Goal: Task Accomplishment & Management: Manage account settings

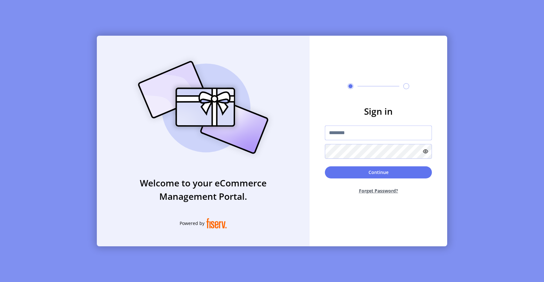
click at [341, 130] on input "text" at bounding box center [378, 132] width 107 height 15
paste input "**********"
type input "**********"
click at [342, 172] on button "Continue" at bounding box center [378, 172] width 107 height 12
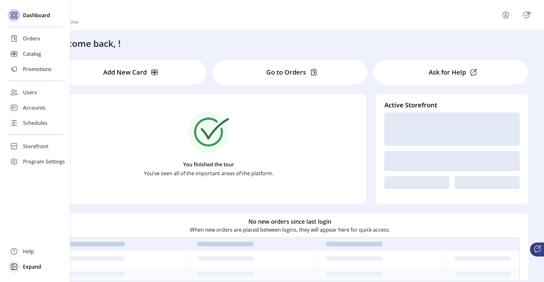
click at [36, 267] on span "Expand" at bounding box center [32, 267] width 18 height 8
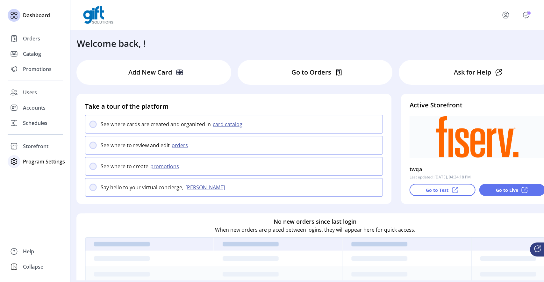
click at [35, 159] on span "Program Settings" at bounding box center [44, 162] width 42 height 8
click at [25, 146] on span "Storefront" at bounding box center [35, 146] width 25 height 8
click at [33, 158] on span "Configuration" at bounding box center [39, 159] width 33 height 8
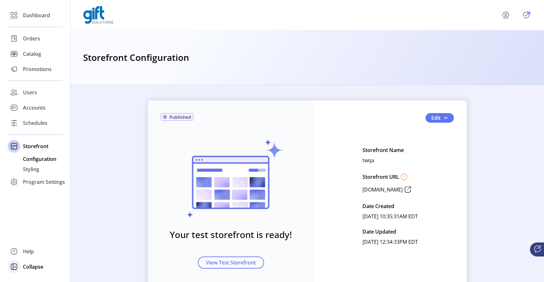
click at [45, 269] on div "Collapse" at bounding box center [35, 266] width 55 height 15
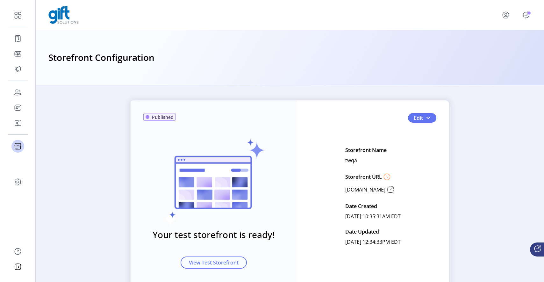
click at [359, 112] on div "Published Your test storefront is ready! View Test Storefront Edit Storefront N…" at bounding box center [290, 195] width 318 height 191
click at [419, 117] on span "Edit" at bounding box center [418, 118] width 9 height 8
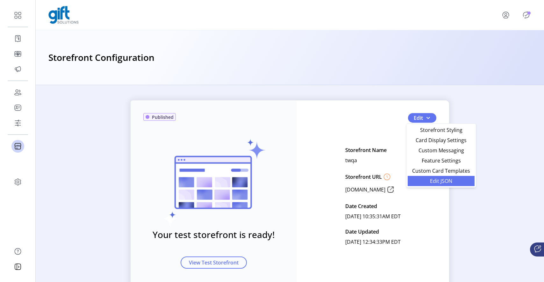
click at [437, 181] on span "Edit JSON" at bounding box center [441, 180] width 59 height 5
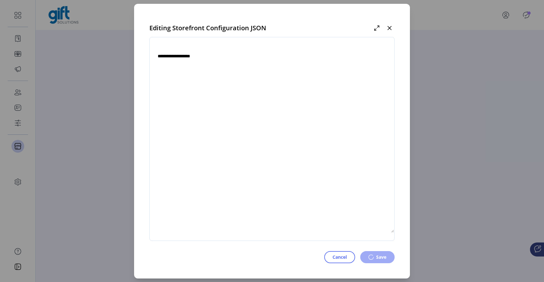
type textarea "**********"
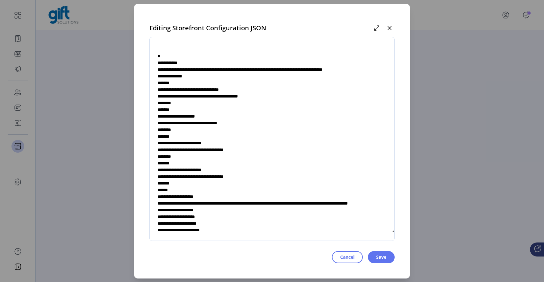
drag, startPoint x: 168, startPoint y: 82, endPoint x: 220, endPoint y: 199, distance: 127.7
click at [220, 199] on textarea at bounding box center [272, 139] width 245 height 188
drag, startPoint x: 205, startPoint y: 103, endPoint x: 287, endPoint y: 101, distance: 82.5
click at [287, 101] on textarea at bounding box center [272, 139] width 245 height 188
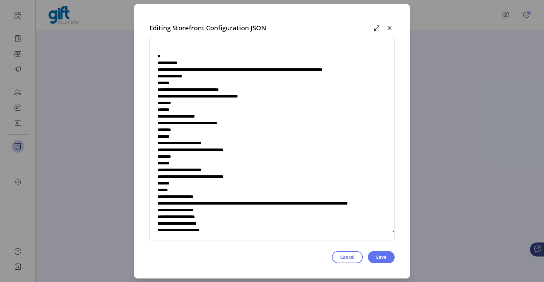
drag, startPoint x: 249, startPoint y: 133, endPoint x: 221, endPoint y: 132, distance: 27.7
click at [221, 132] on textarea at bounding box center [272, 139] width 245 height 188
drag, startPoint x: 239, startPoint y: 160, endPoint x: 240, endPoint y: 173, distance: 12.7
click at [239, 160] on textarea at bounding box center [272, 139] width 245 height 188
click at [245, 189] on textarea at bounding box center [272, 139] width 245 height 188
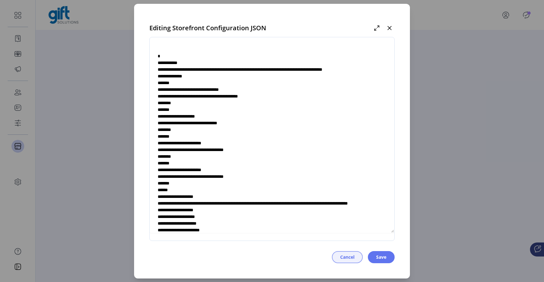
click at [343, 254] on span "Cancel" at bounding box center [347, 257] width 14 height 7
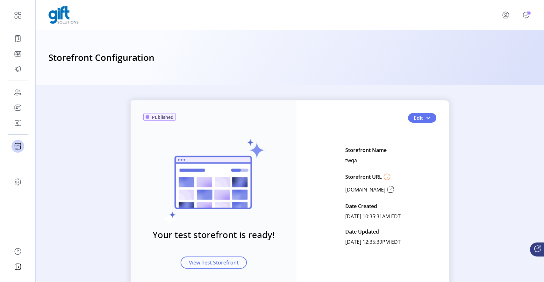
scroll to position [25, 0]
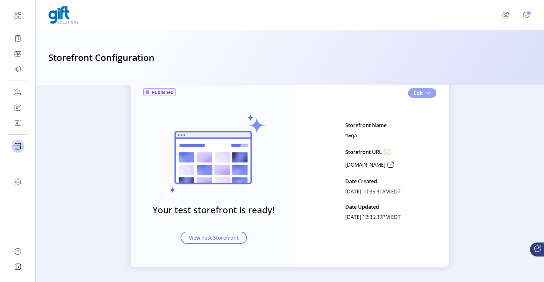
click at [420, 91] on span "Edit" at bounding box center [418, 93] width 9 height 8
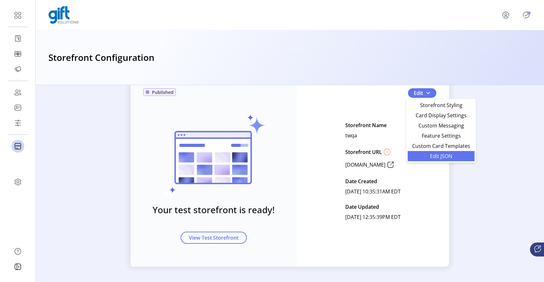
click at [438, 157] on span "Edit JSON" at bounding box center [441, 156] width 59 height 5
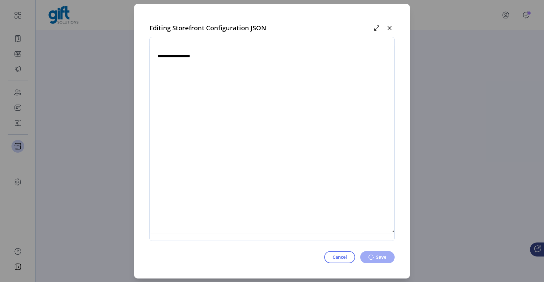
type textarea "**********"
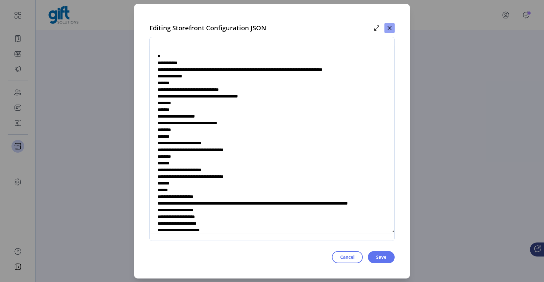
click at [389, 25] on icon "button" at bounding box center [389, 27] width 5 height 5
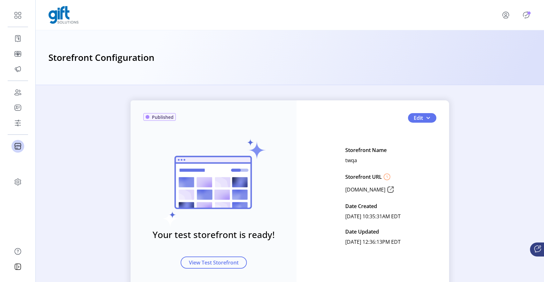
click at [528, 16] on icon "Publisher Panel" at bounding box center [526, 15] width 10 height 10
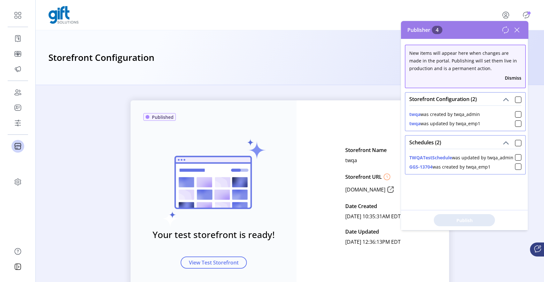
click at [517, 30] on icon at bounding box center [517, 30] width 4 height 4
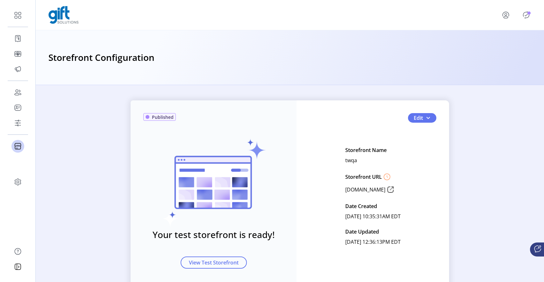
scroll to position [25, 0]
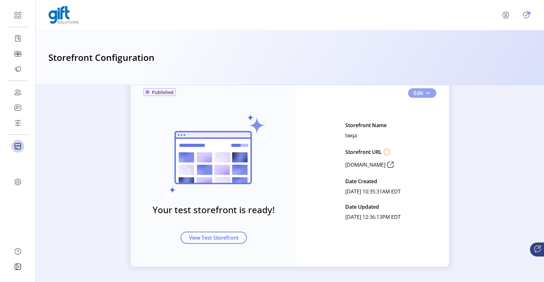
click at [420, 93] on span "Edit" at bounding box center [418, 93] width 9 height 8
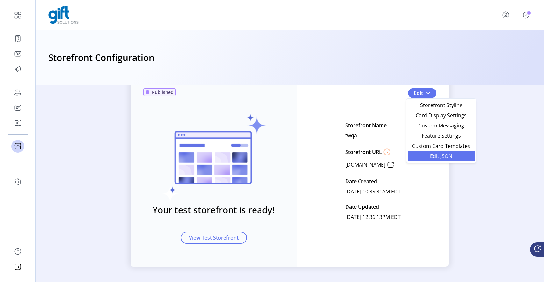
click at [431, 159] on span "Edit JSON" at bounding box center [441, 156] width 59 height 5
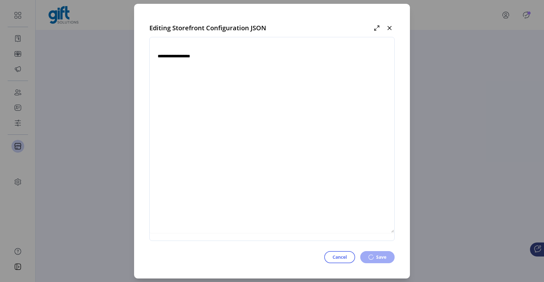
type textarea "**********"
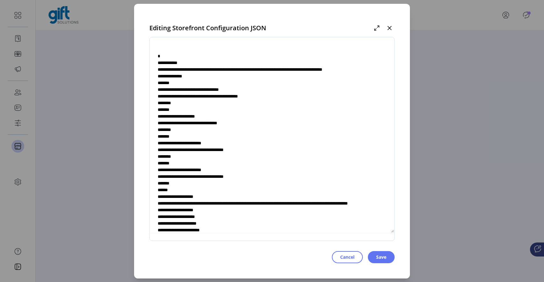
drag, startPoint x: 168, startPoint y: 85, endPoint x: 234, endPoint y: 185, distance: 120.0
click at [234, 185] on textarea at bounding box center [272, 139] width 245 height 188
